Goal: Task Accomplishment & Management: Manage account settings

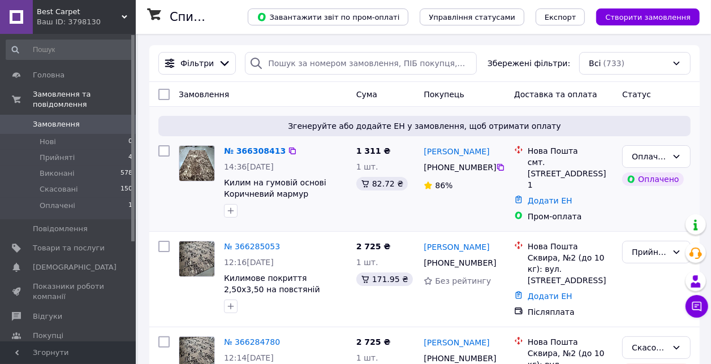
click at [183, 159] on img at bounding box center [196, 163] width 35 height 35
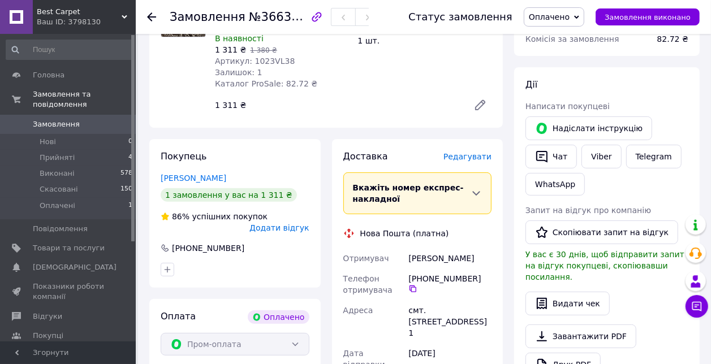
scroll to position [209, 0]
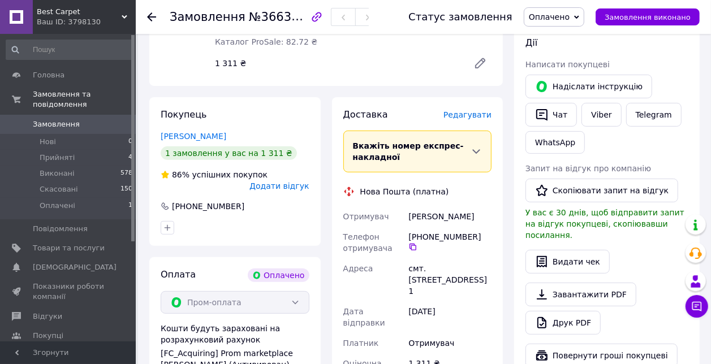
click at [152, 12] on icon at bounding box center [151, 16] width 9 height 9
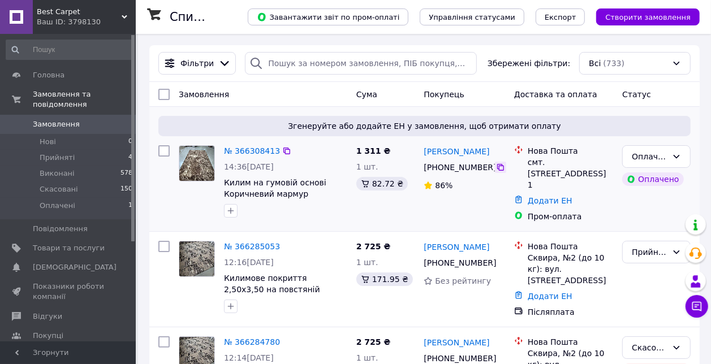
click at [502, 169] on icon at bounding box center [500, 167] width 9 height 9
click at [561, 205] on div "Додати ЕН" at bounding box center [570, 201] width 90 height 16
click at [558, 202] on link "Додати ЕН" at bounding box center [550, 200] width 45 height 9
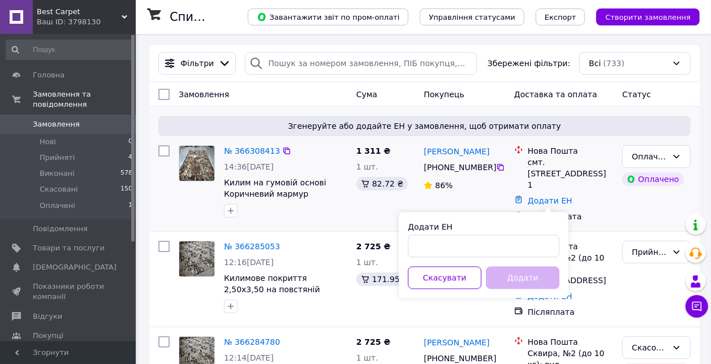
click at [601, 201] on div "Додати ЕН" at bounding box center [570, 201] width 90 height 16
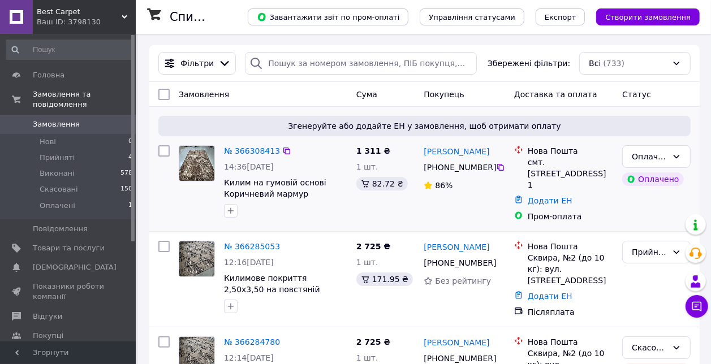
click at [556, 205] on link "Додати ЕН" at bounding box center [550, 200] width 45 height 9
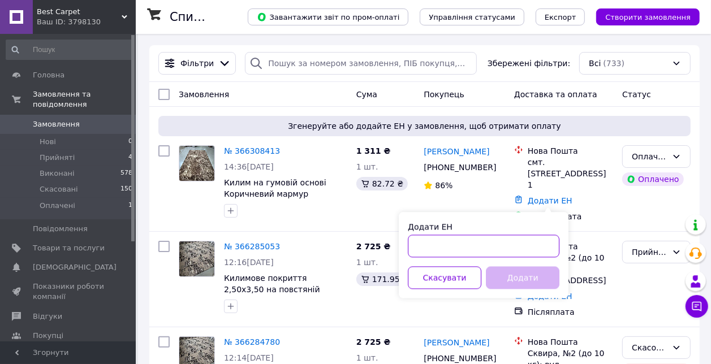
click at [527, 243] on input "Додати ЕН" at bounding box center [484, 246] width 152 height 23
paste input "20451269127711"
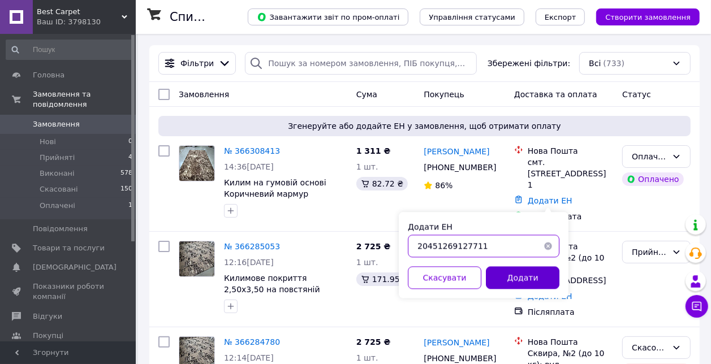
type input "20451269127711"
click at [549, 270] on button "Додати" at bounding box center [523, 277] width 74 height 23
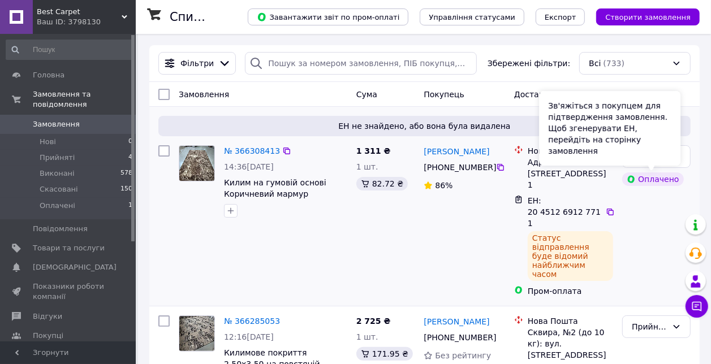
drag, startPoint x: 673, startPoint y: 162, endPoint x: 696, endPoint y: 162, distance: 23.2
click at [674, 162] on div "Зв'яжіться з покупцем для підтвердження замовлення. Щоб згенерувати ЕН, перейді…" at bounding box center [609, 128] width 141 height 75
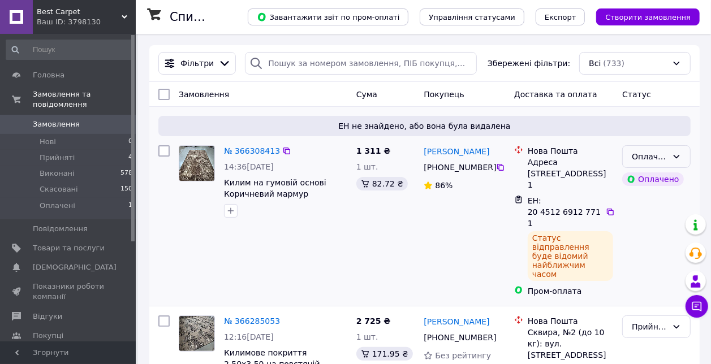
click at [687, 159] on div "Оплачено" at bounding box center [656, 156] width 68 height 23
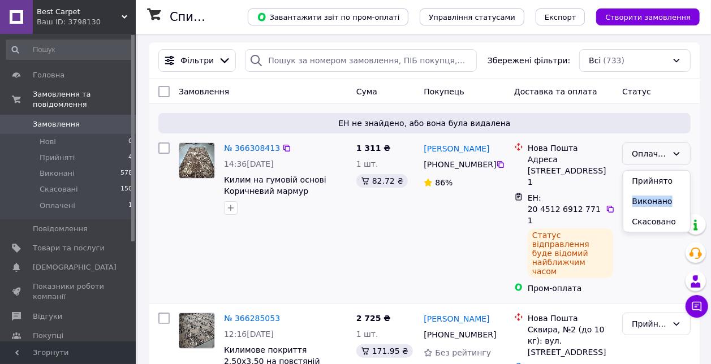
drag, startPoint x: 678, startPoint y: 178, endPoint x: 673, endPoint y: 196, distance: 19.2
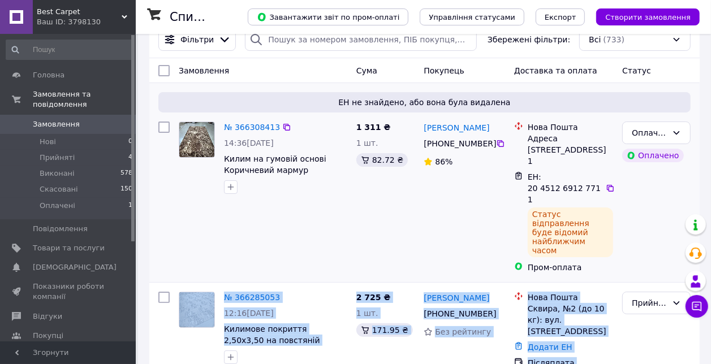
scroll to position [25, 0]
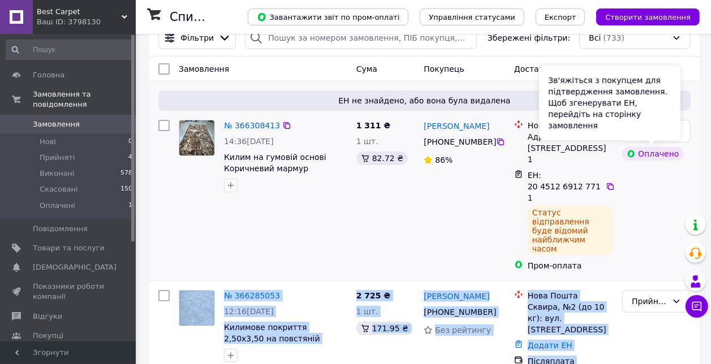
click at [672, 159] on div "Оплачено" at bounding box center [652, 154] width 61 height 14
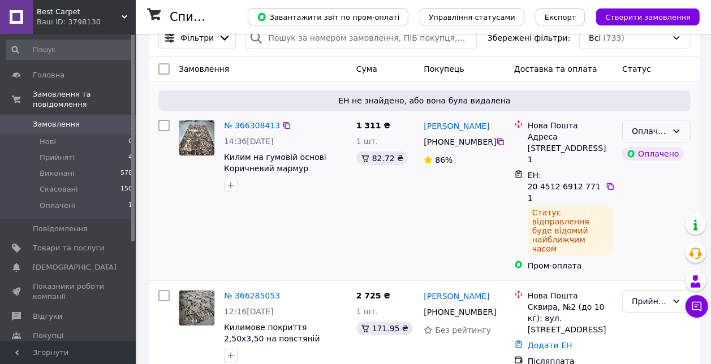
click at [668, 142] on div "Оплачено" at bounding box center [656, 131] width 68 height 23
click at [659, 172] on li "Виконано" at bounding box center [656, 176] width 67 height 20
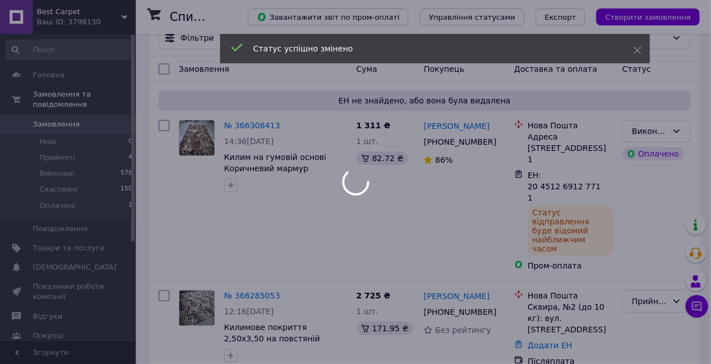
click at [195, 143] on div at bounding box center [355, 182] width 711 height 364
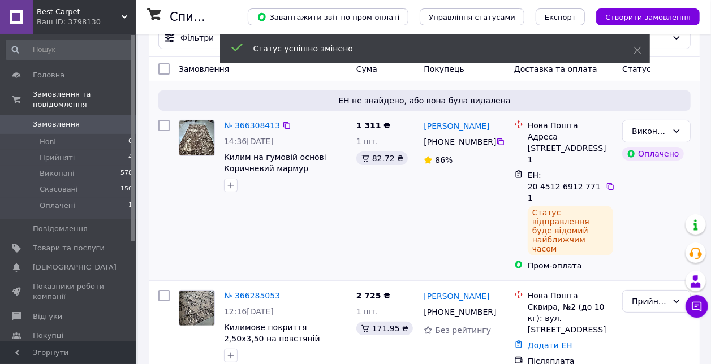
click at [201, 144] on img at bounding box center [196, 137] width 35 height 35
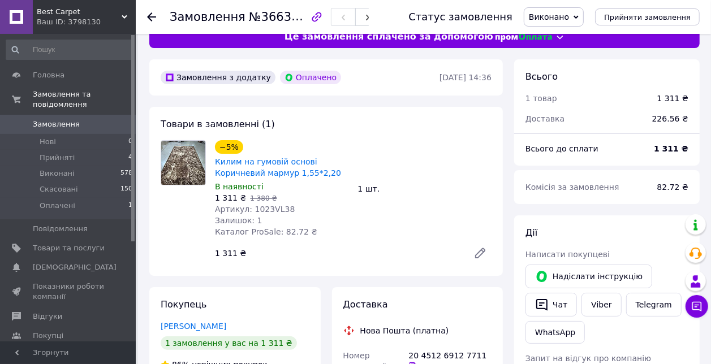
scroll to position [17, 0]
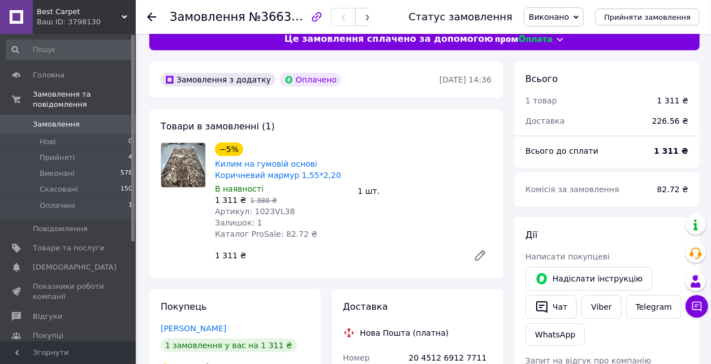
click at [480, 257] on icon at bounding box center [480, 256] width 14 height 14
click at [67, 120] on span "Замовлення" at bounding box center [56, 124] width 47 height 10
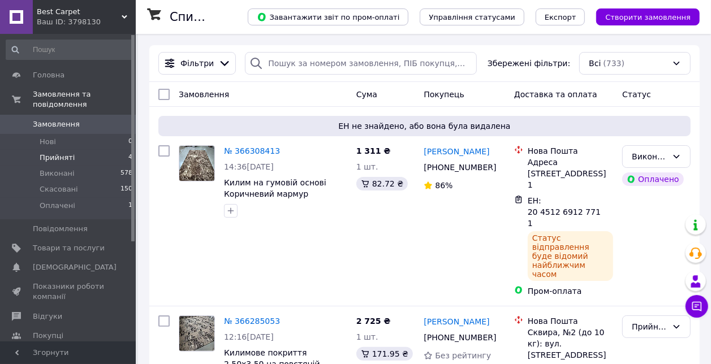
click at [116, 162] on li "Прийняті 4" at bounding box center [69, 158] width 139 height 16
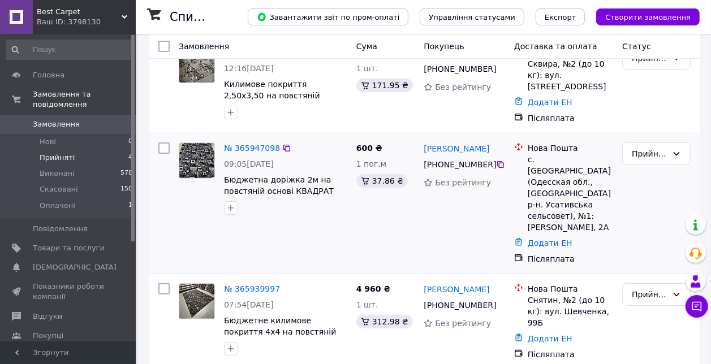
scroll to position [132, 0]
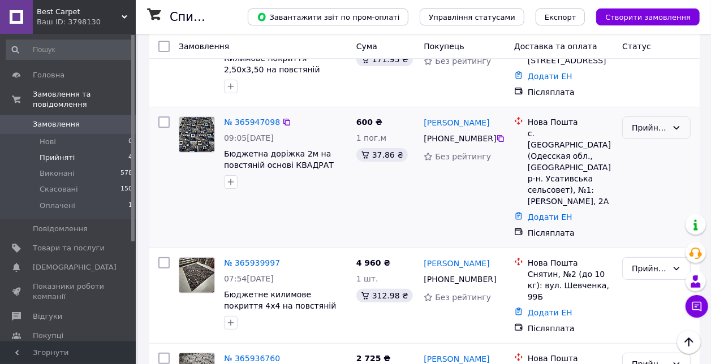
click at [676, 123] on icon at bounding box center [676, 127] width 9 height 9
click at [674, 144] on li "Виконано" at bounding box center [656, 147] width 67 height 20
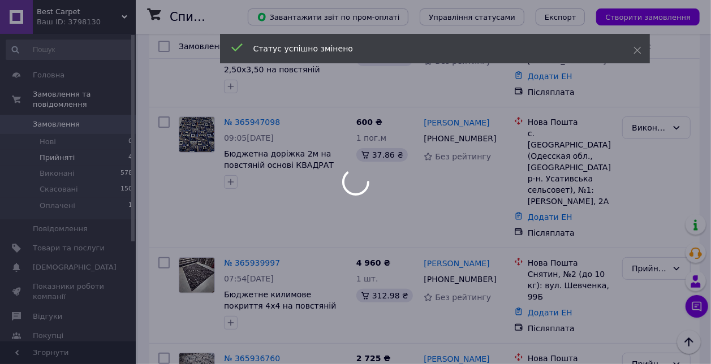
click at [662, 244] on div at bounding box center [355, 182] width 711 height 364
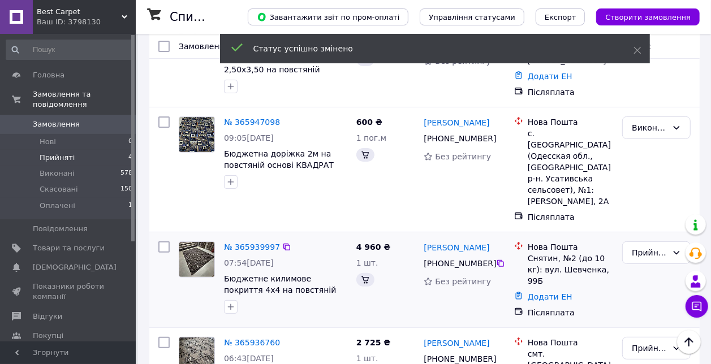
scroll to position [186, 0]
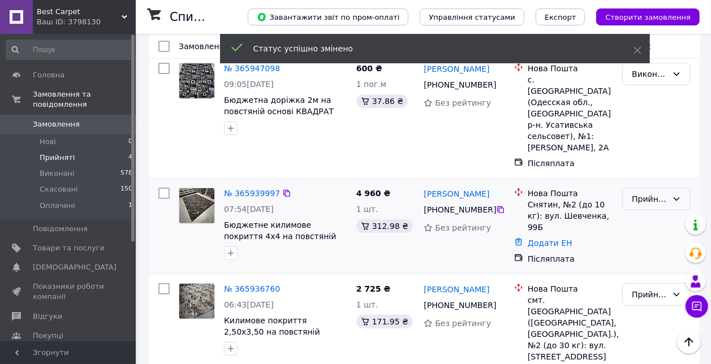
click at [657, 193] on div "Прийнято" at bounding box center [650, 199] width 36 height 12
click at [656, 201] on li "Виконано" at bounding box center [656, 196] width 67 height 20
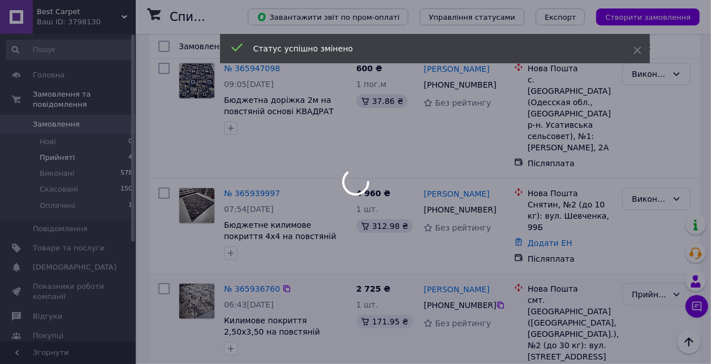
click at [648, 288] on div "Прийнято" at bounding box center [650, 294] width 36 height 12
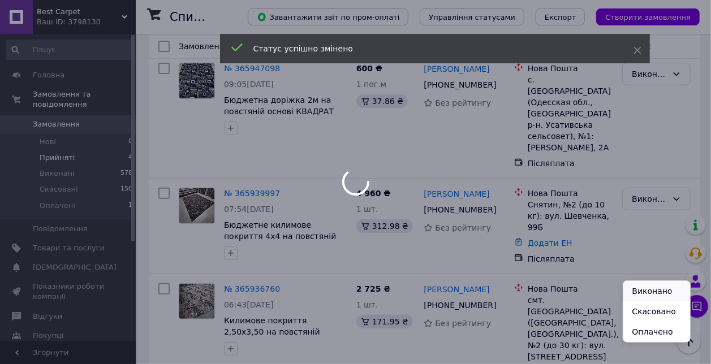
click at [648, 292] on li "Виконано" at bounding box center [656, 291] width 67 height 20
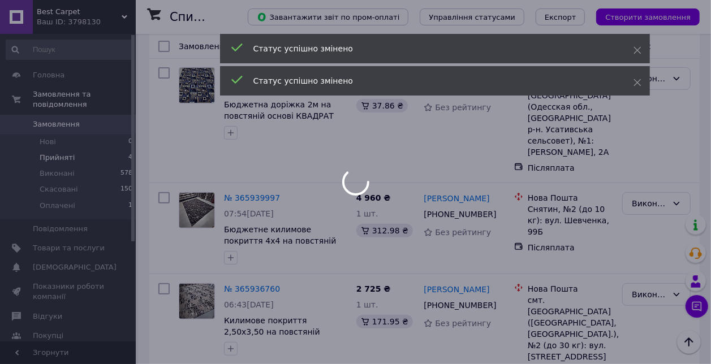
scroll to position [0, 0]
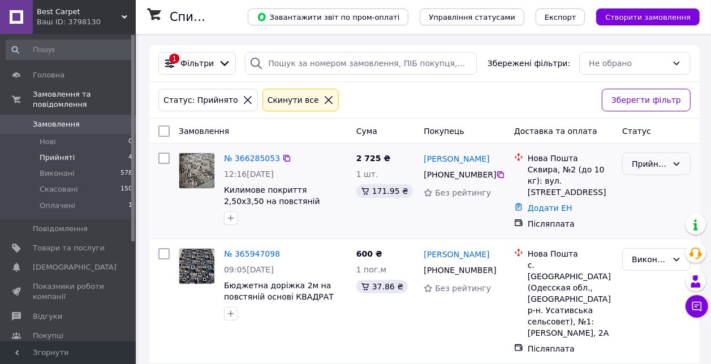
click at [645, 169] on div "Прийнято" at bounding box center [650, 164] width 36 height 12
click at [642, 186] on li "Виконано" at bounding box center [656, 188] width 67 height 20
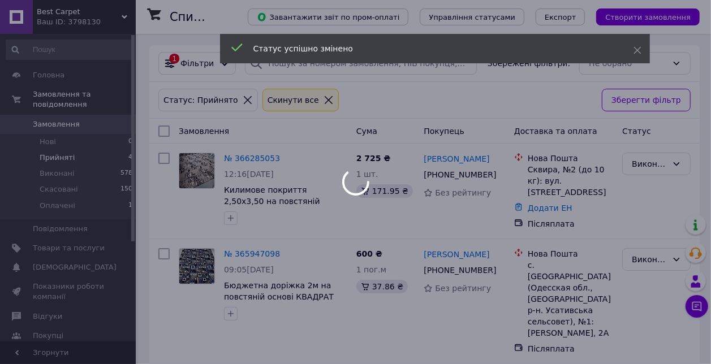
click at [93, 118] on div at bounding box center [355, 182] width 711 height 364
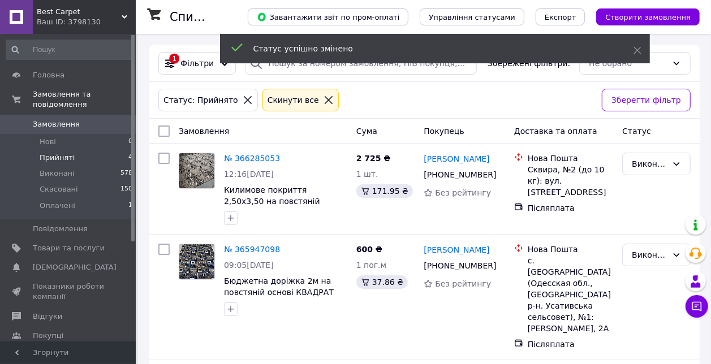
click at [85, 124] on span "Замовлення" at bounding box center [69, 124] width 72 height 10
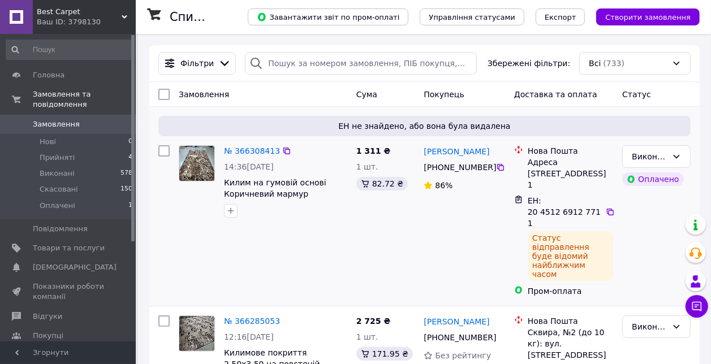
drag, startPoint x: 502, startPoint y: 170, endPoint x: 498, endPoint y: 159, distance: 11.3
click at [502, 169] on icon at bounding box center [500, 167] width 9 height 9
